Goal: Task Accomplishment & Management: Use online tool/utility

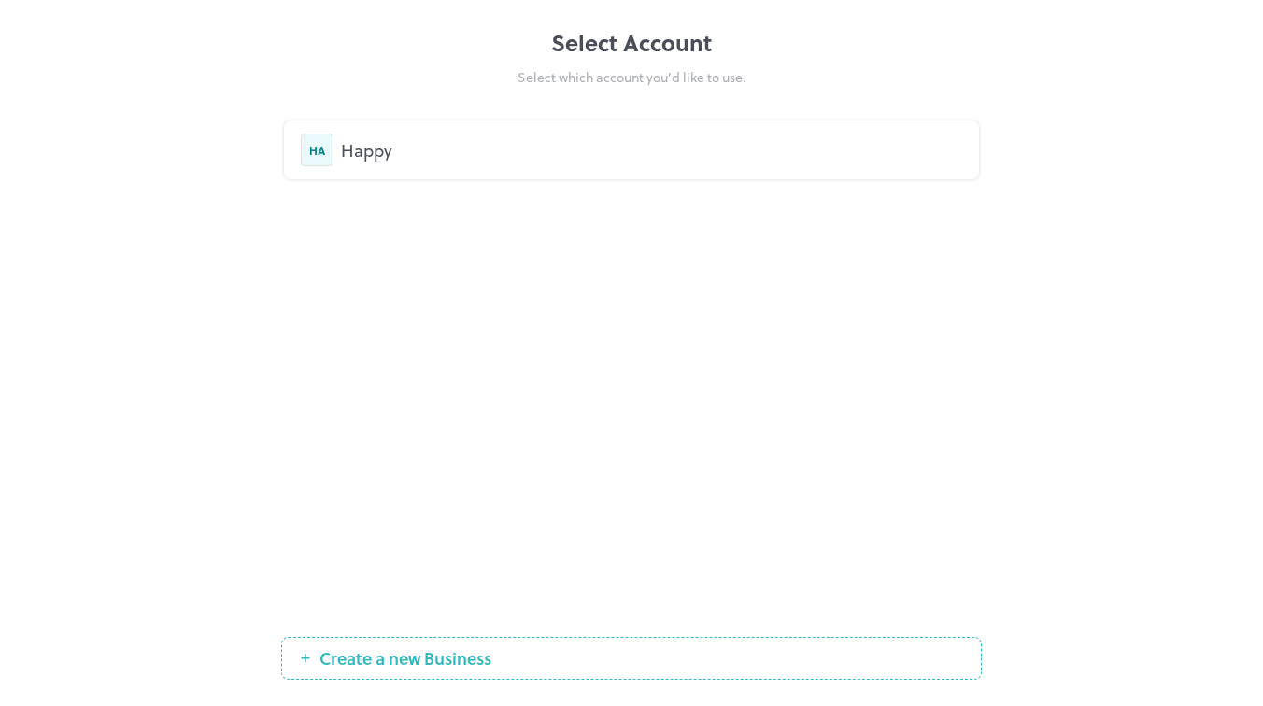
click at [360, 161] on div "Happy" at bounding box center [651, 149] width 621 height 25
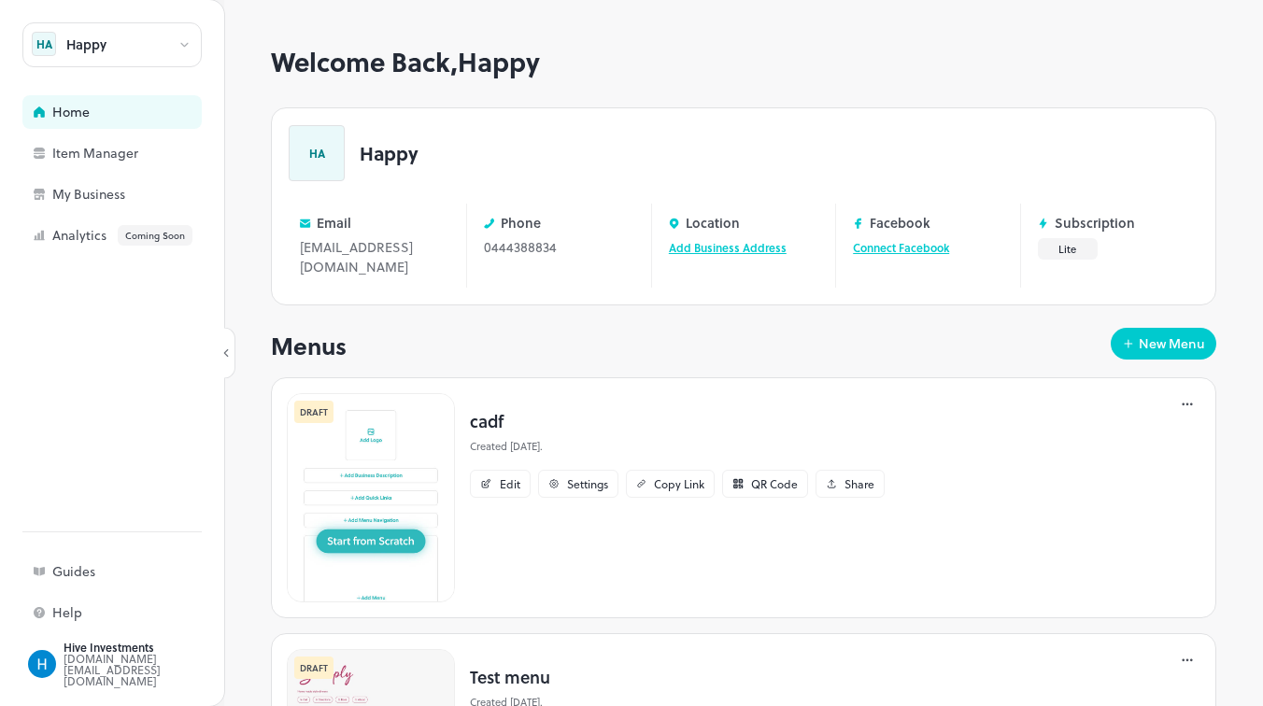
click at [384, 516] on img at bounding box center [371, 497] width 168 height 209
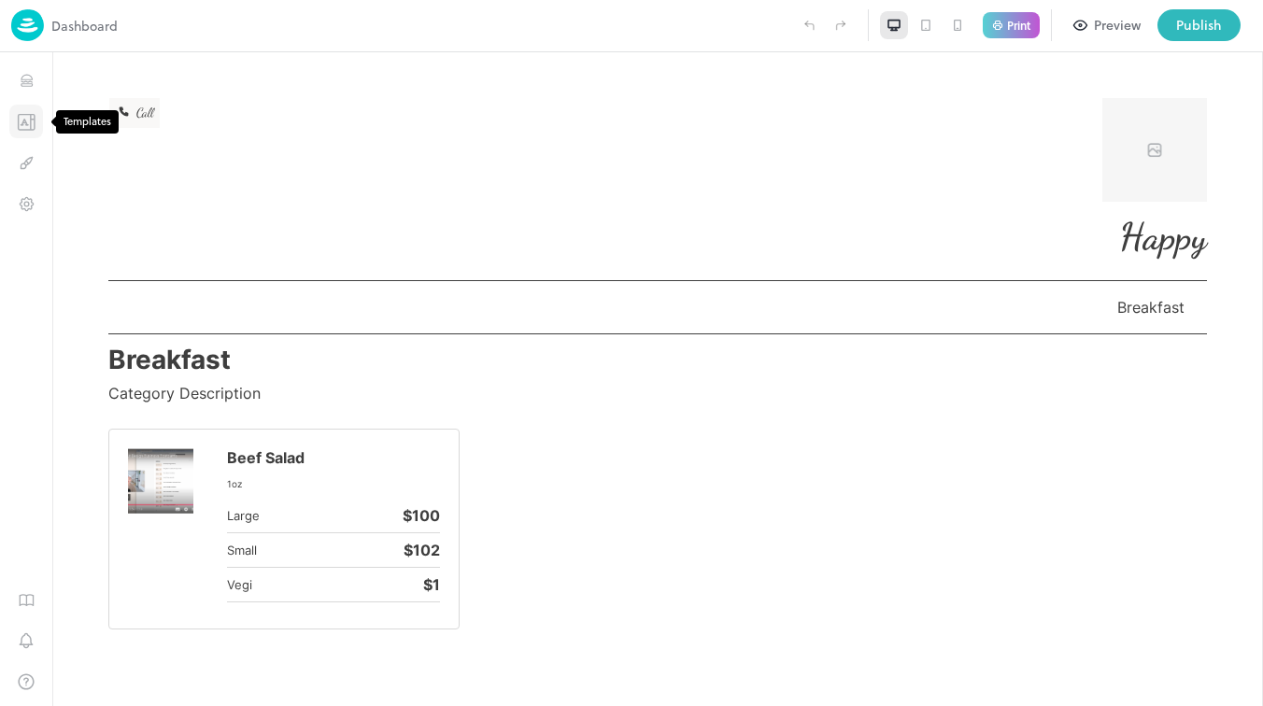
click at [26, 122] on icon "Templates" at bounding box center [24, 122] width 6 height 6
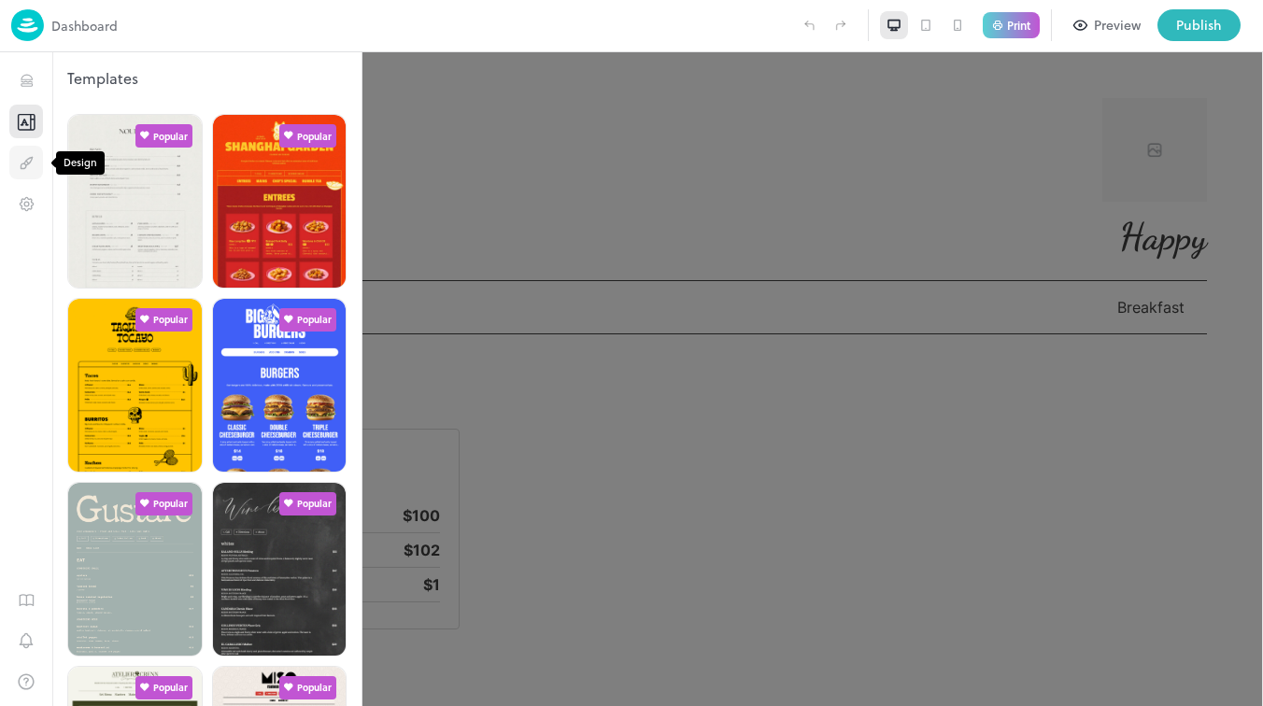
click at [31, 160] on icon "Design" at bounding box center [28, 161] width 7 height 8
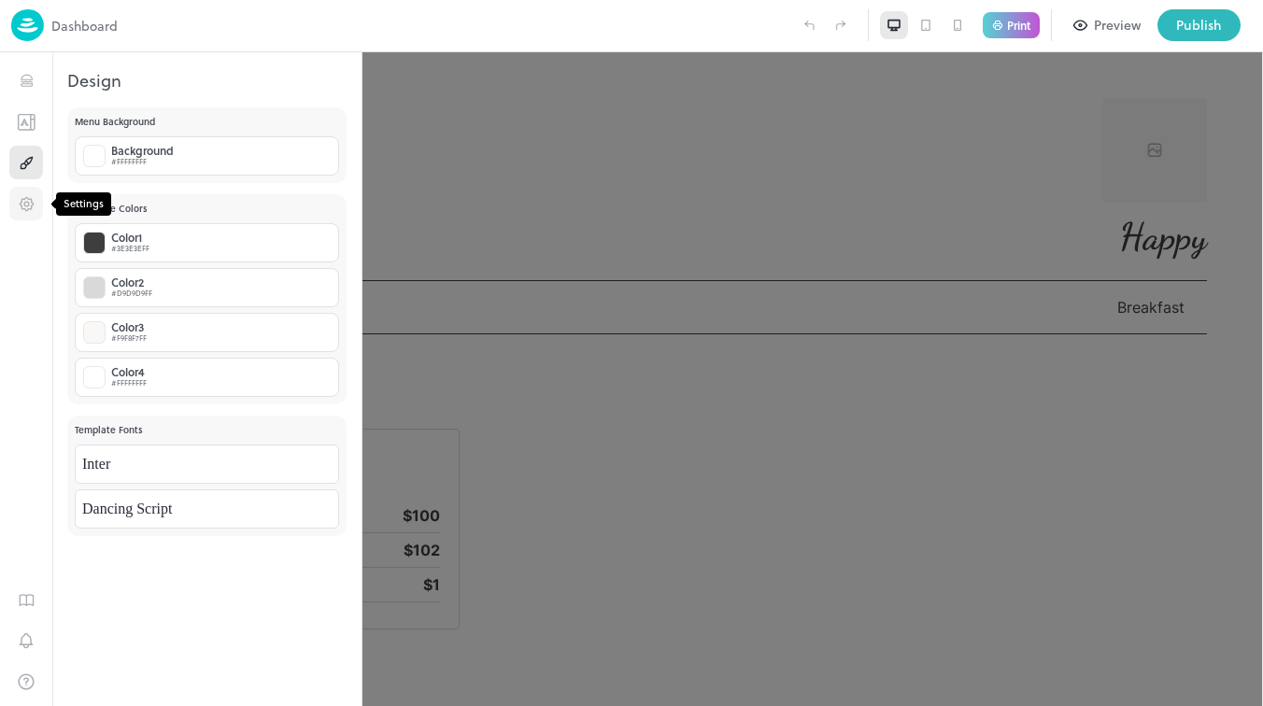
click at [26, 204] on icon "Settings" at bounding box center [27, 204] width 18 height 18
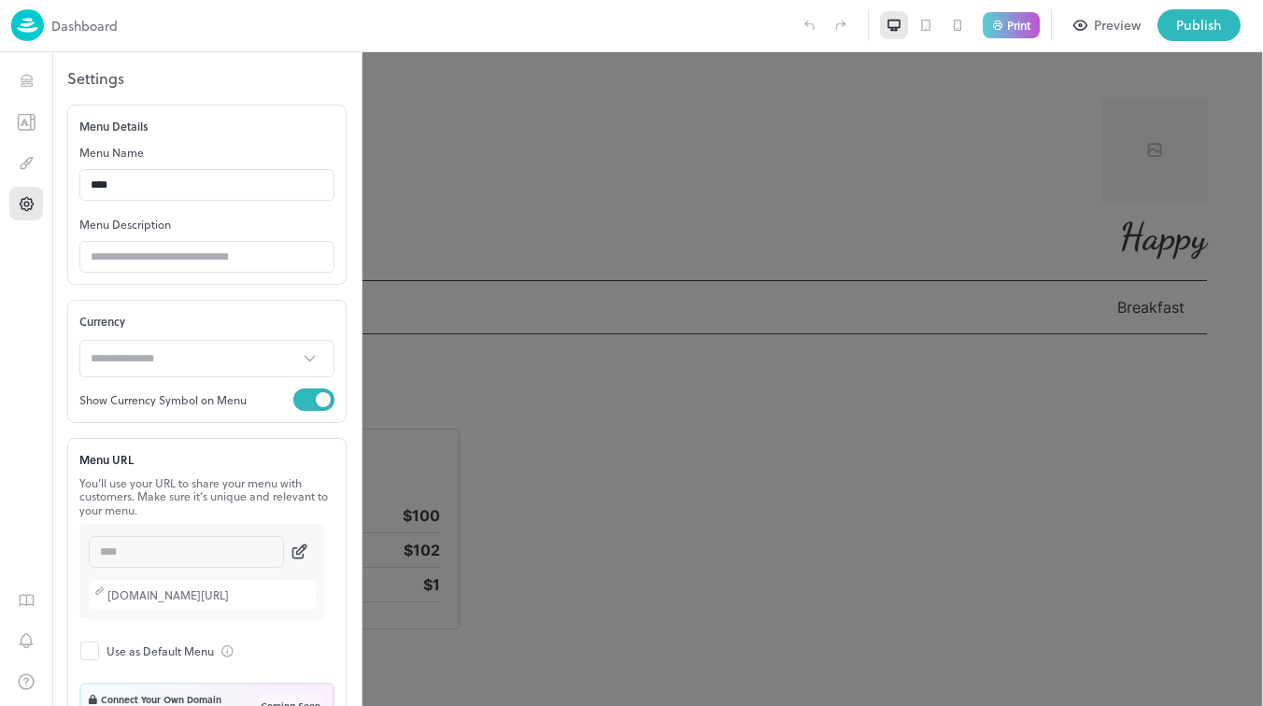
click at [49, 319] on div "1" at bounding box center [26, 379] width 52 height 654
click at [19, 83] on icon "Items" at bounding box center [27, 81] width 18 height 18
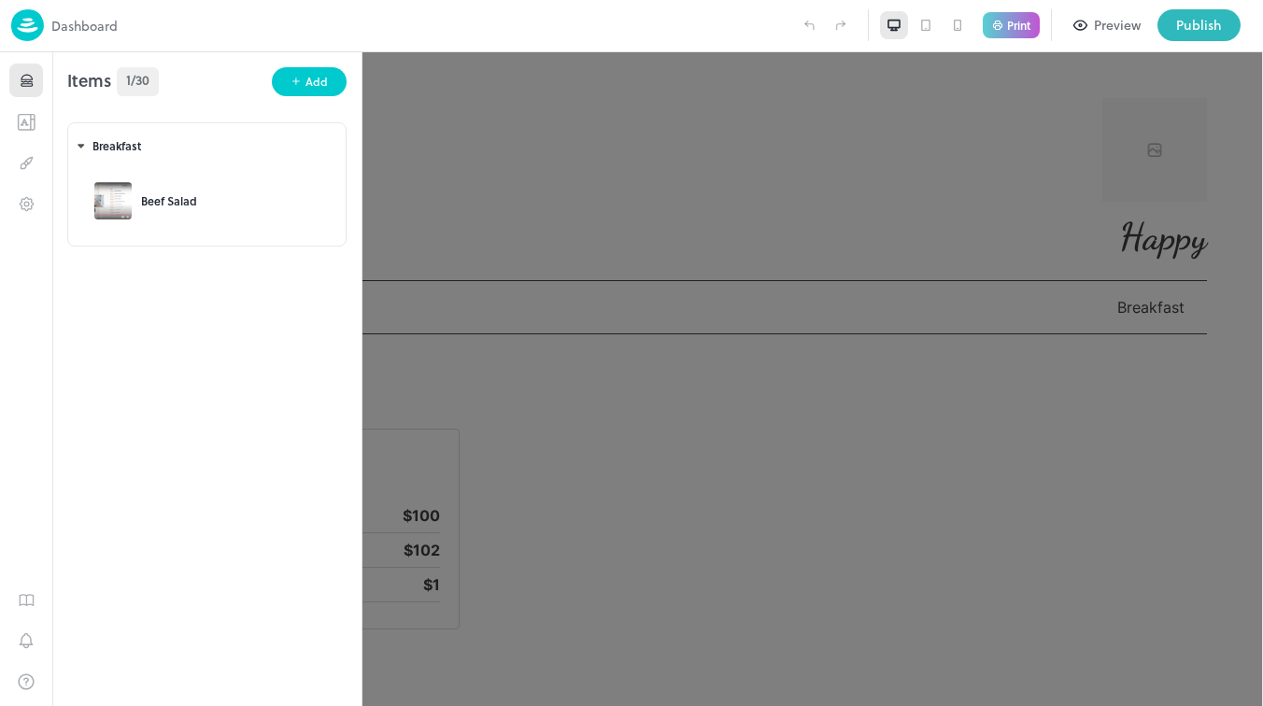
click at [18, 86] on icon "Items" at bounding box center [27, 81] width 18 height 18
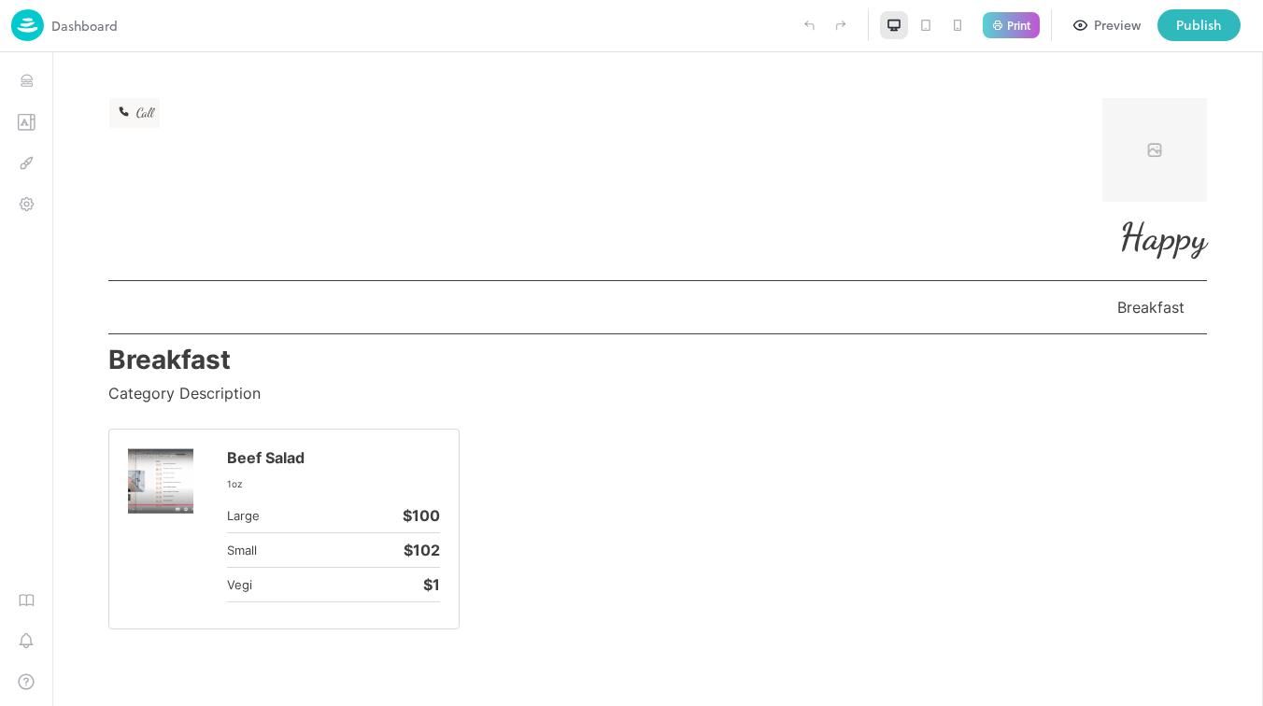
click at [925, 27] on icon at bounding box center [925, 25] width 15 height 15
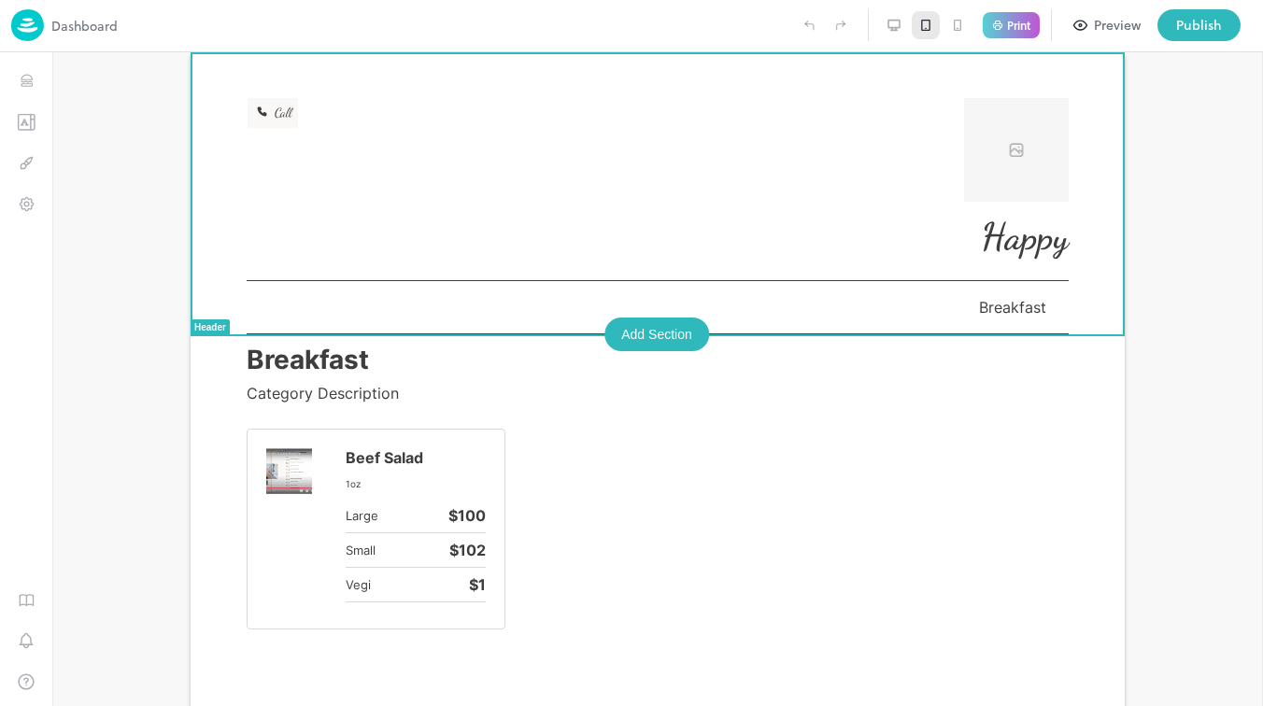
click at [96, 206] on div at bounding box center [657, 379] width 1211 height 654
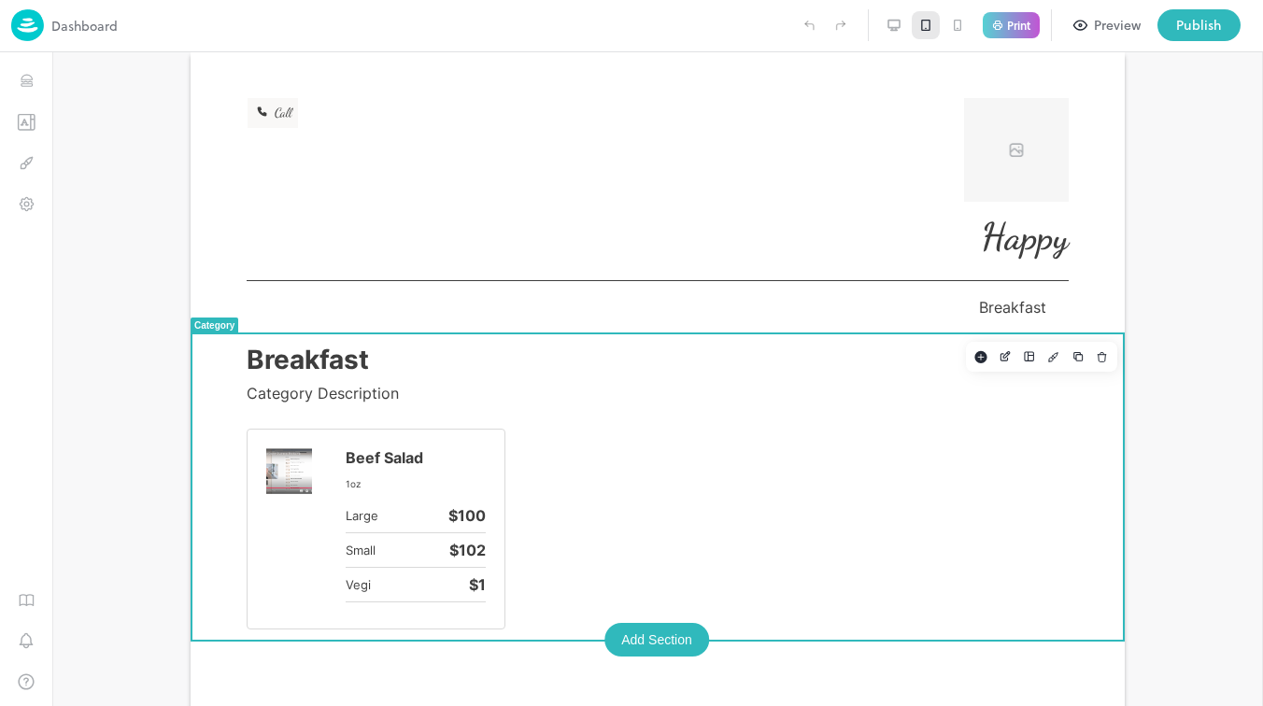
click at [248, 476] on div "Breakfast Category Description Beef Salad 1oz Large $100 Small $102 Vegi $1" at bounding box center [658, 486] width 934 height 305
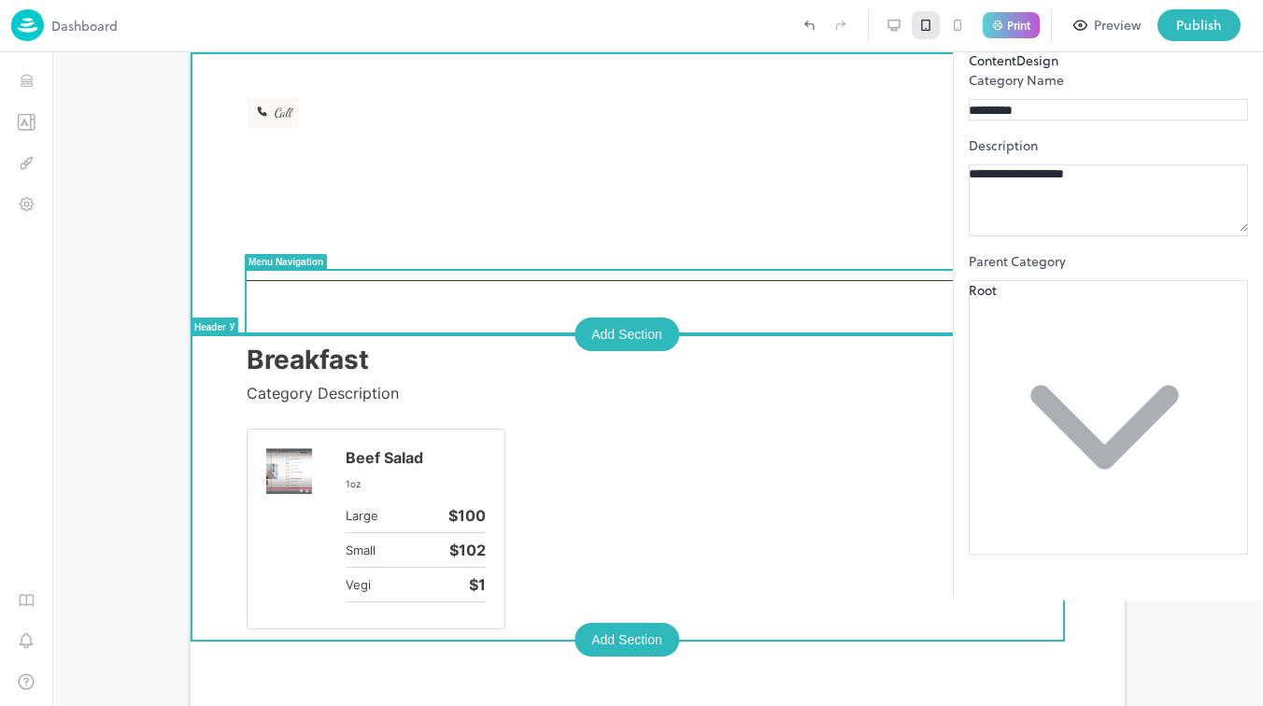
click at [696, 177] on div at bounding box center [869, 149] width 400 height 105
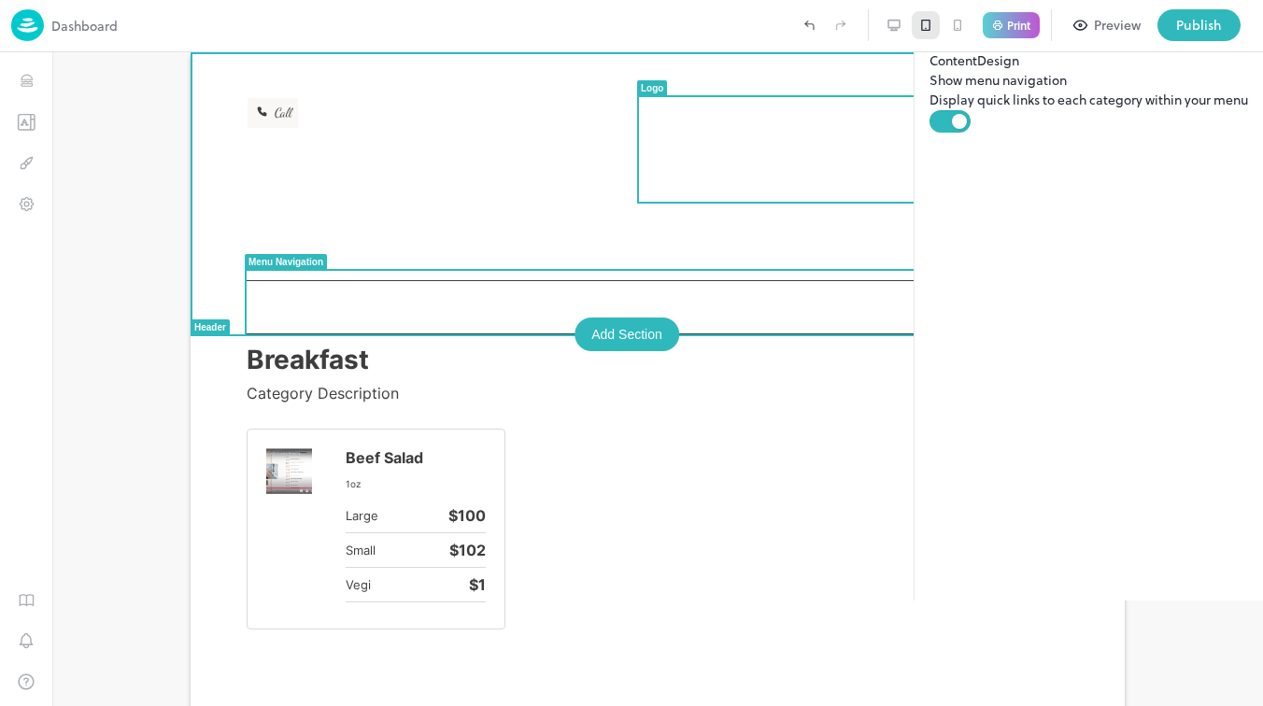
click at [873, 282] on div "Breakfast" at bounding box center [658, 307] width 822 height 54
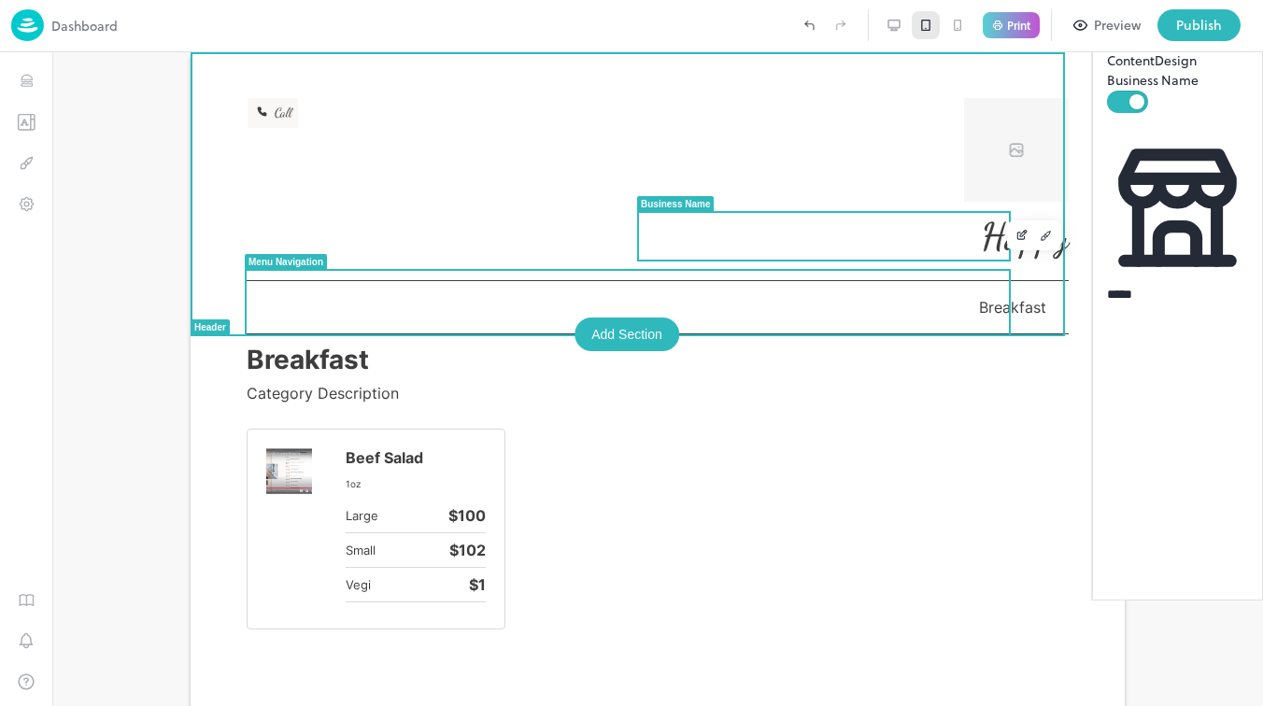
click at [731, 234] on div "Happy" at bounding box center [869, 236] width 400 height 47
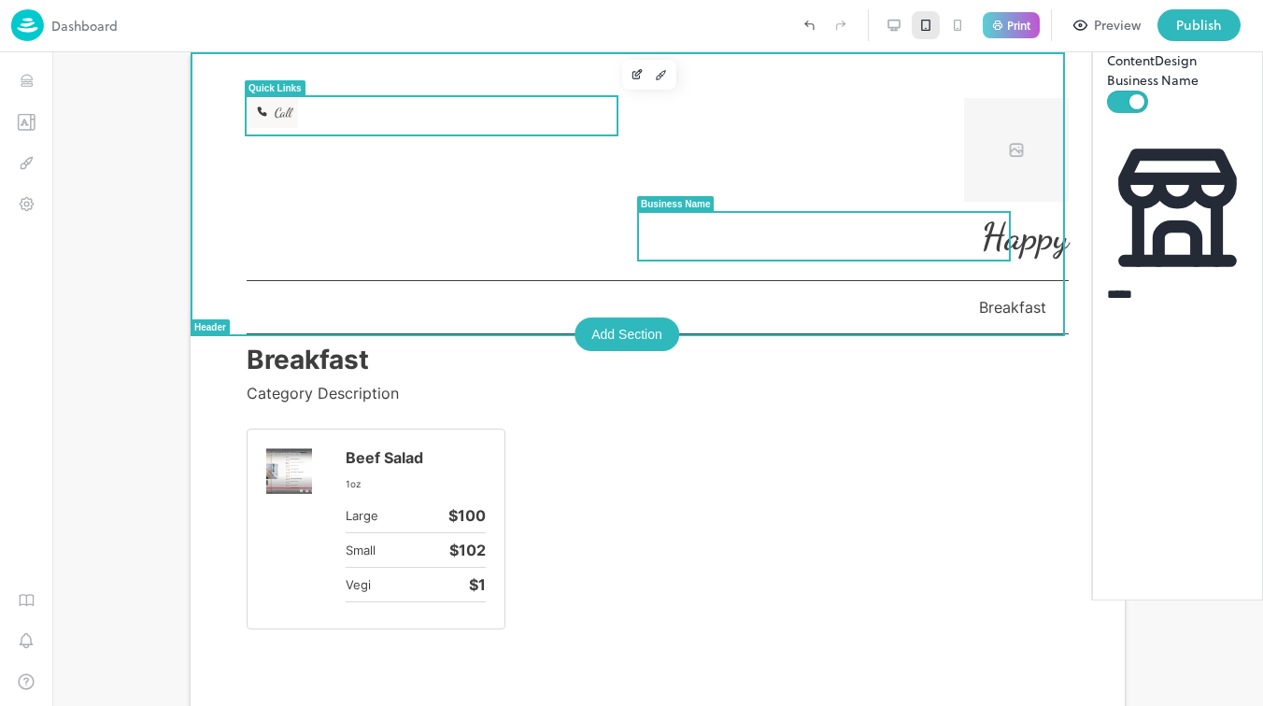
click at [302, 125] on div "Call" at bounding box center [280, 115] width 67 height 36
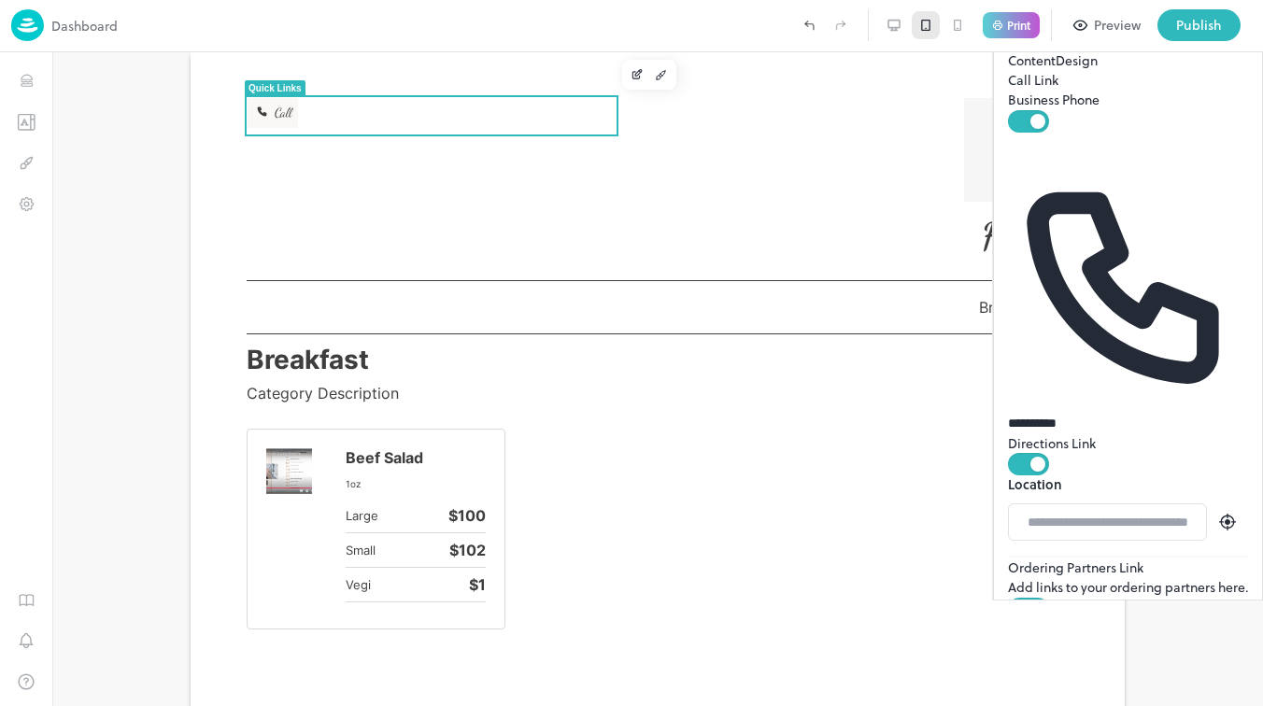
click at [1113, 23] on div "Preview" at bounding box center [1117, 25] width 47 height 21
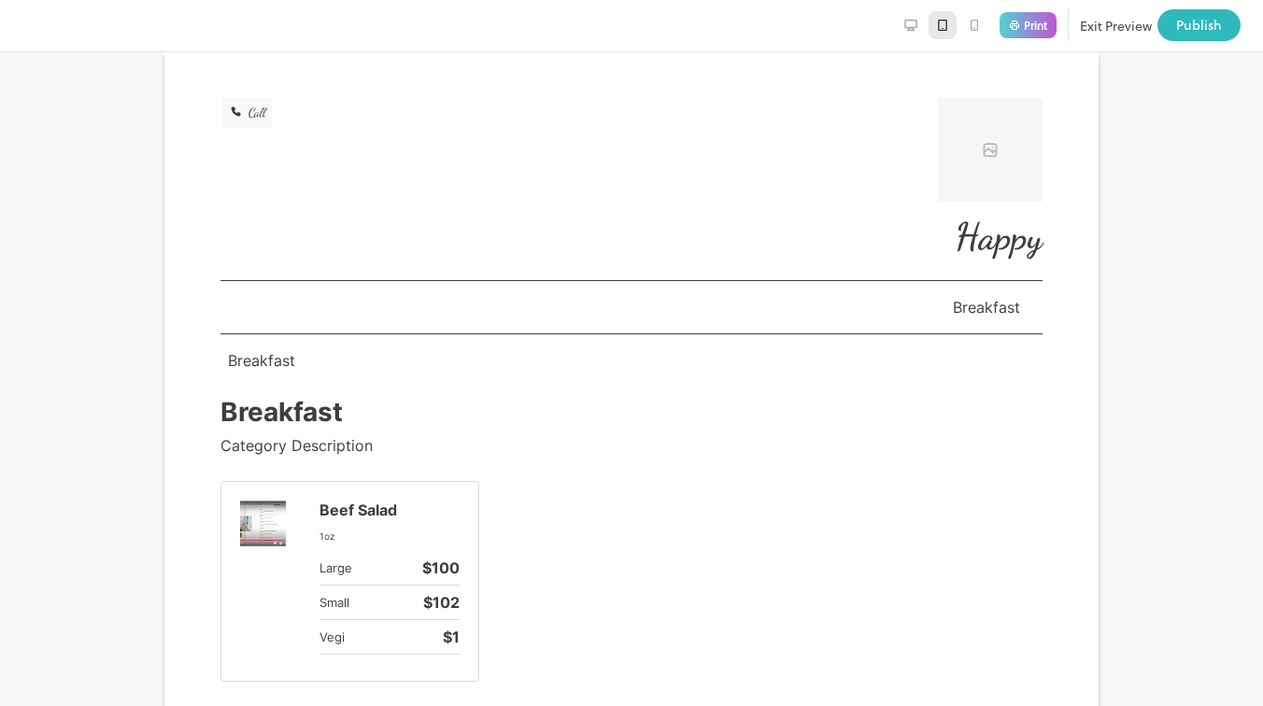
click at [1109, 19] on button "Exit Preview" at bounding box center [1116, 25] width 72 height 32
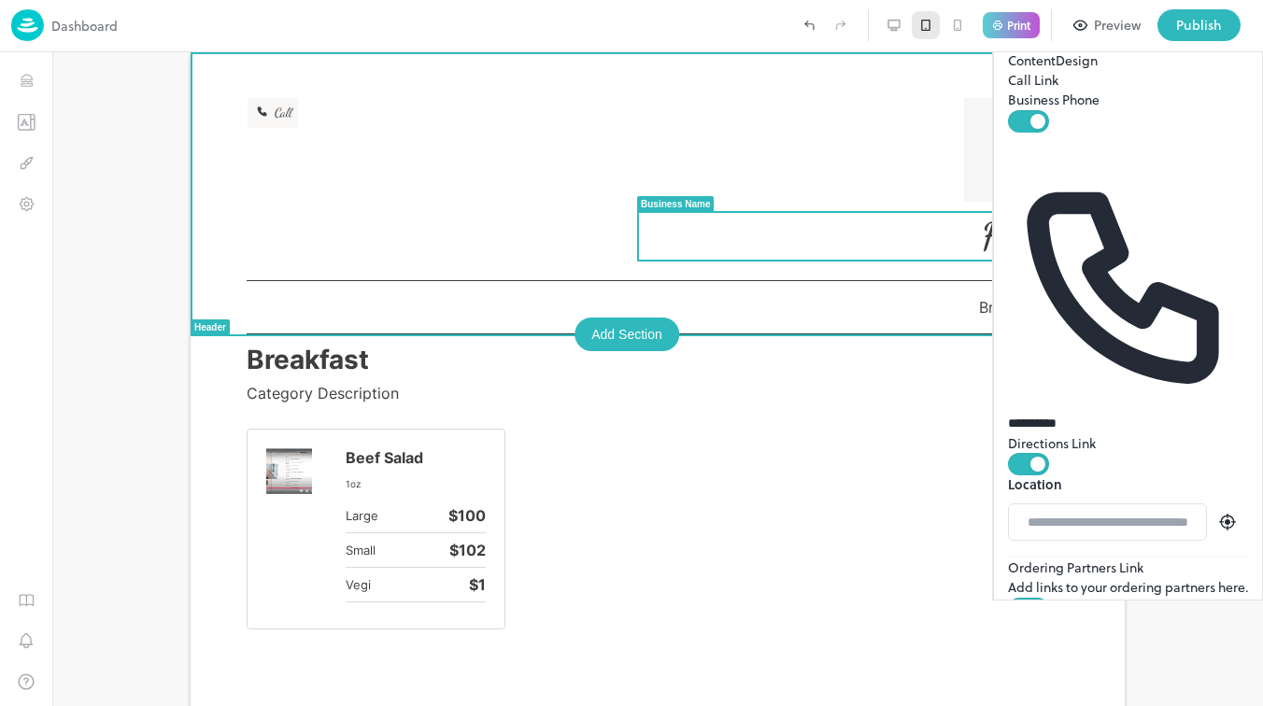
click at [895, 259] on div "Happy" at bounding box center [869, 236] width 400 height 47
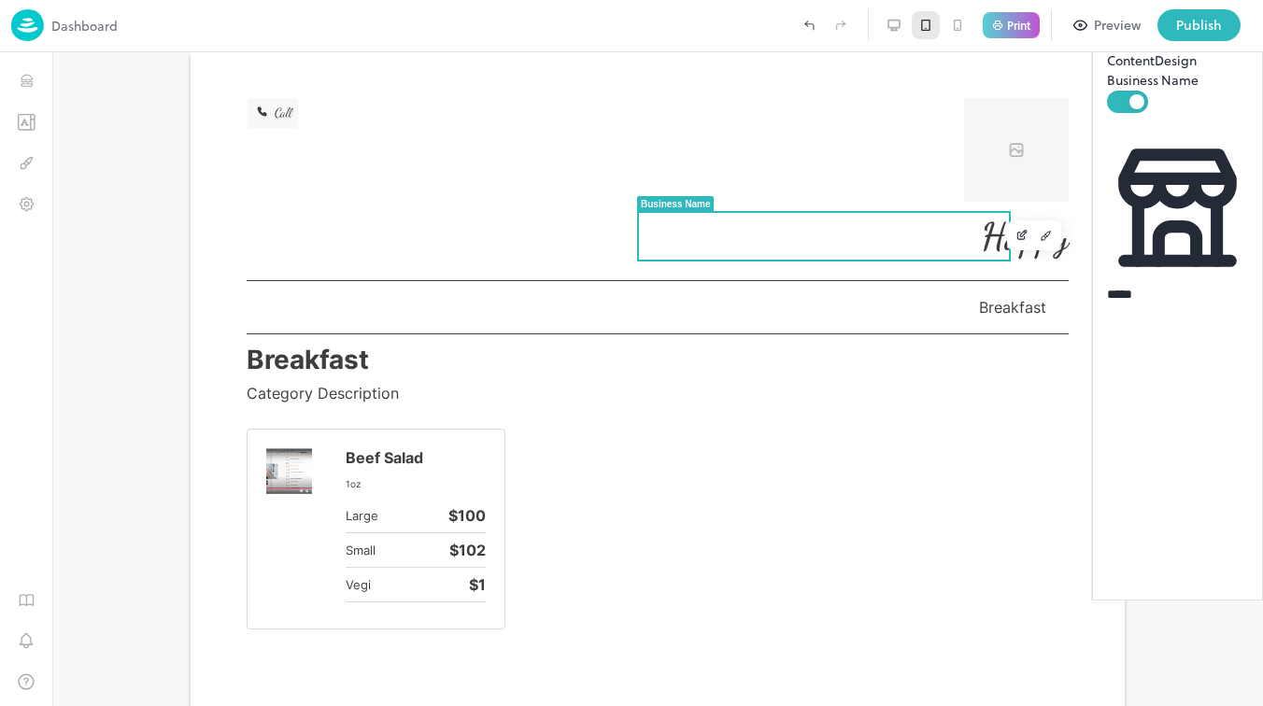
click at [962, 25] on icon at bounding box center [957, 25] width 15 height 15
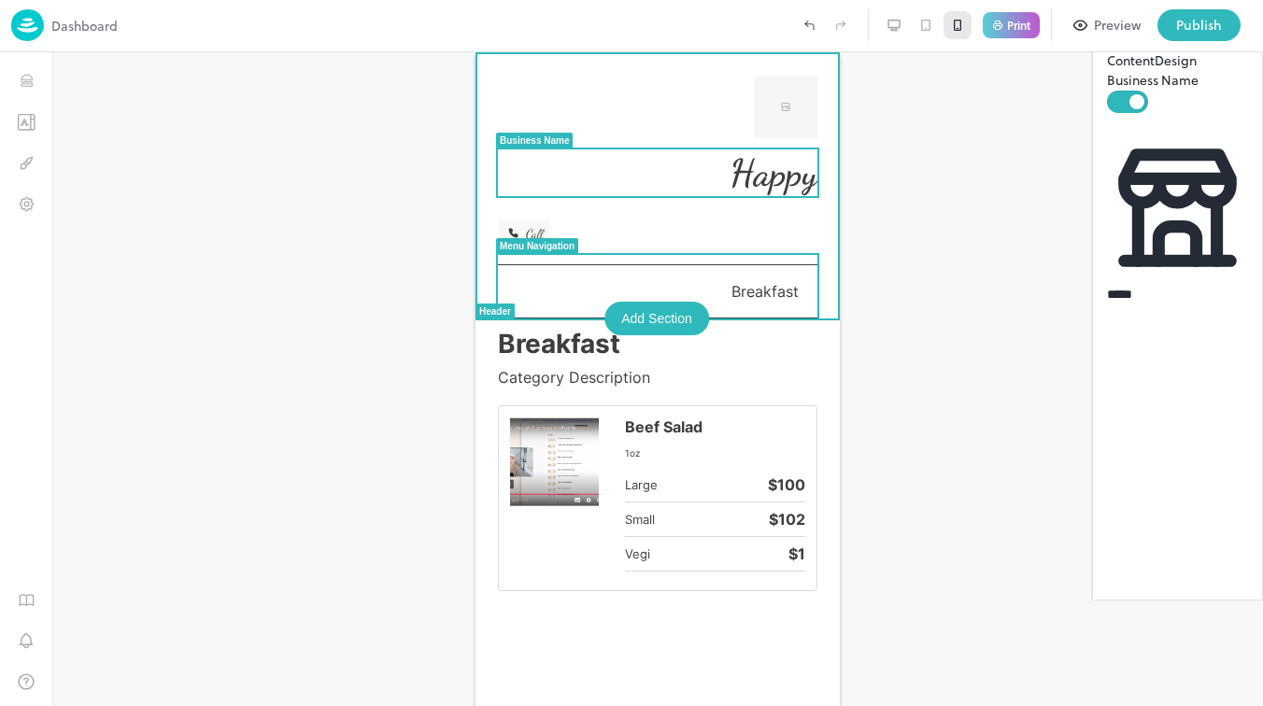
click at [745, 282] on span "Breakfast" at bounding box center [764, 291] width 67 height 19
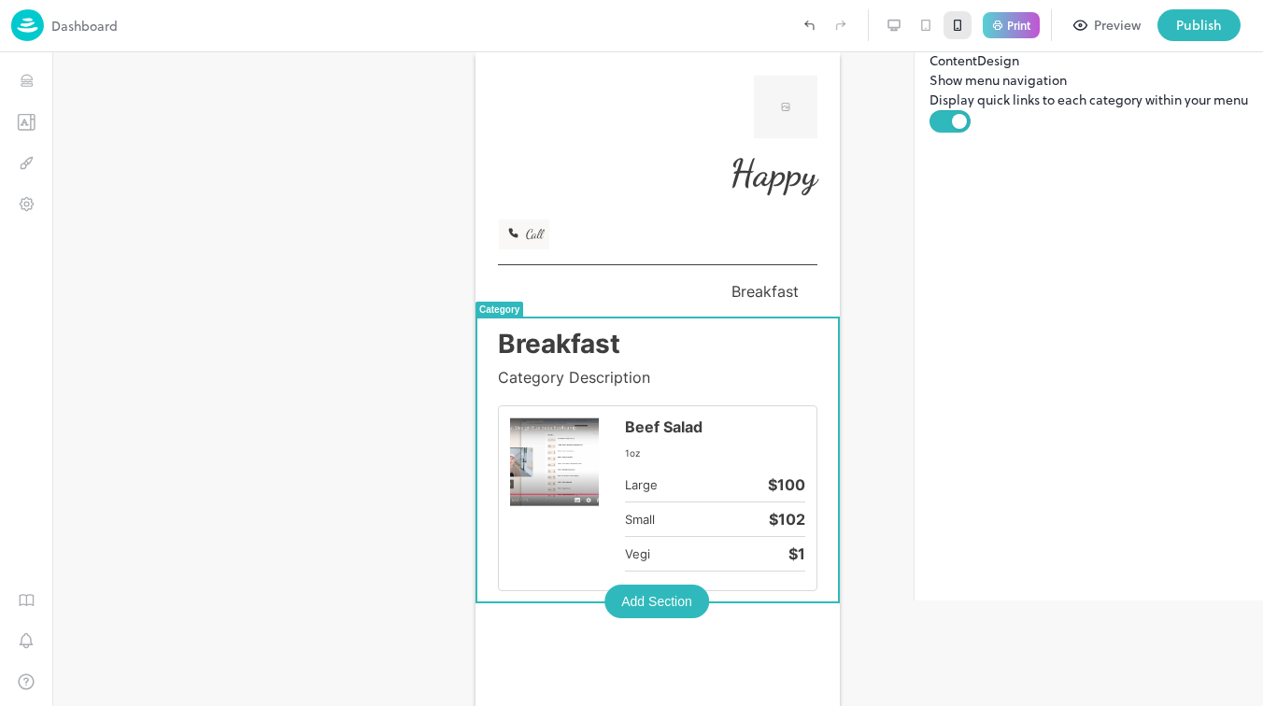
click at [656, 400] on div "Breakfast Category Description" at bounding box center [657, 367] width 319 height 78
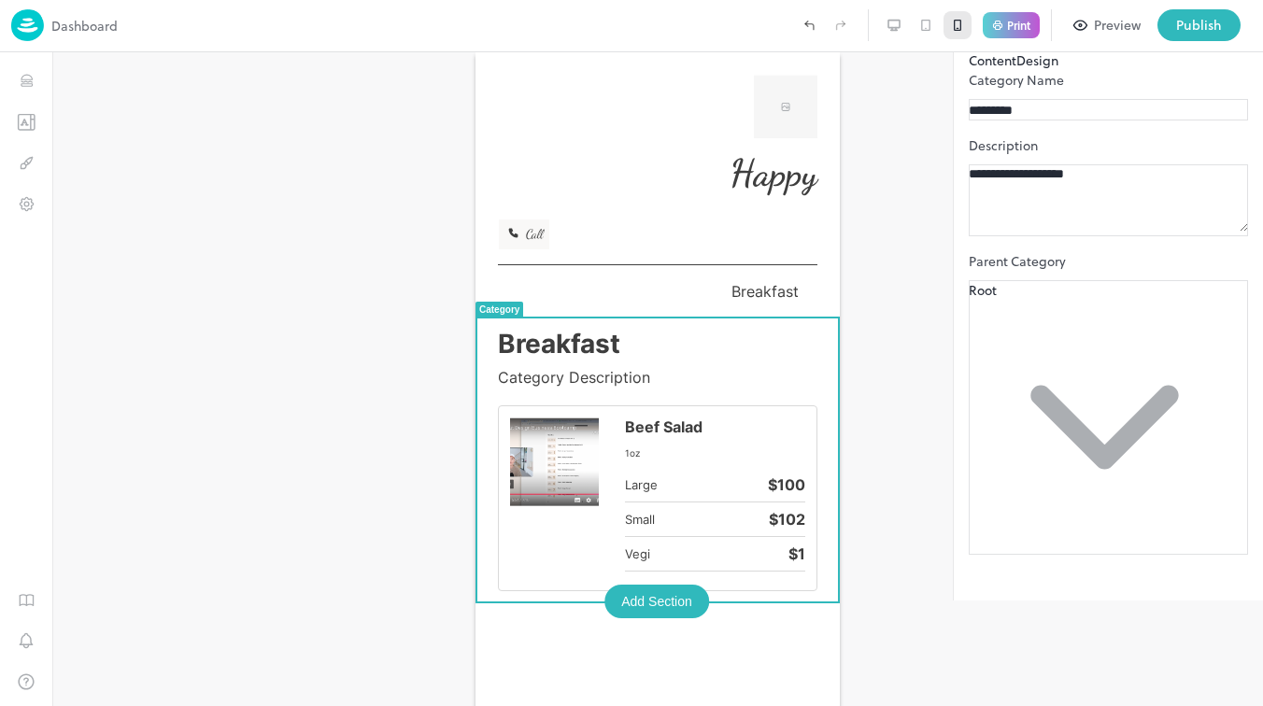
click at [924, 24] on icon at bounding box center [925, 25] width 15 height 15
